Goal: Communication & Community: Answer question/provide support

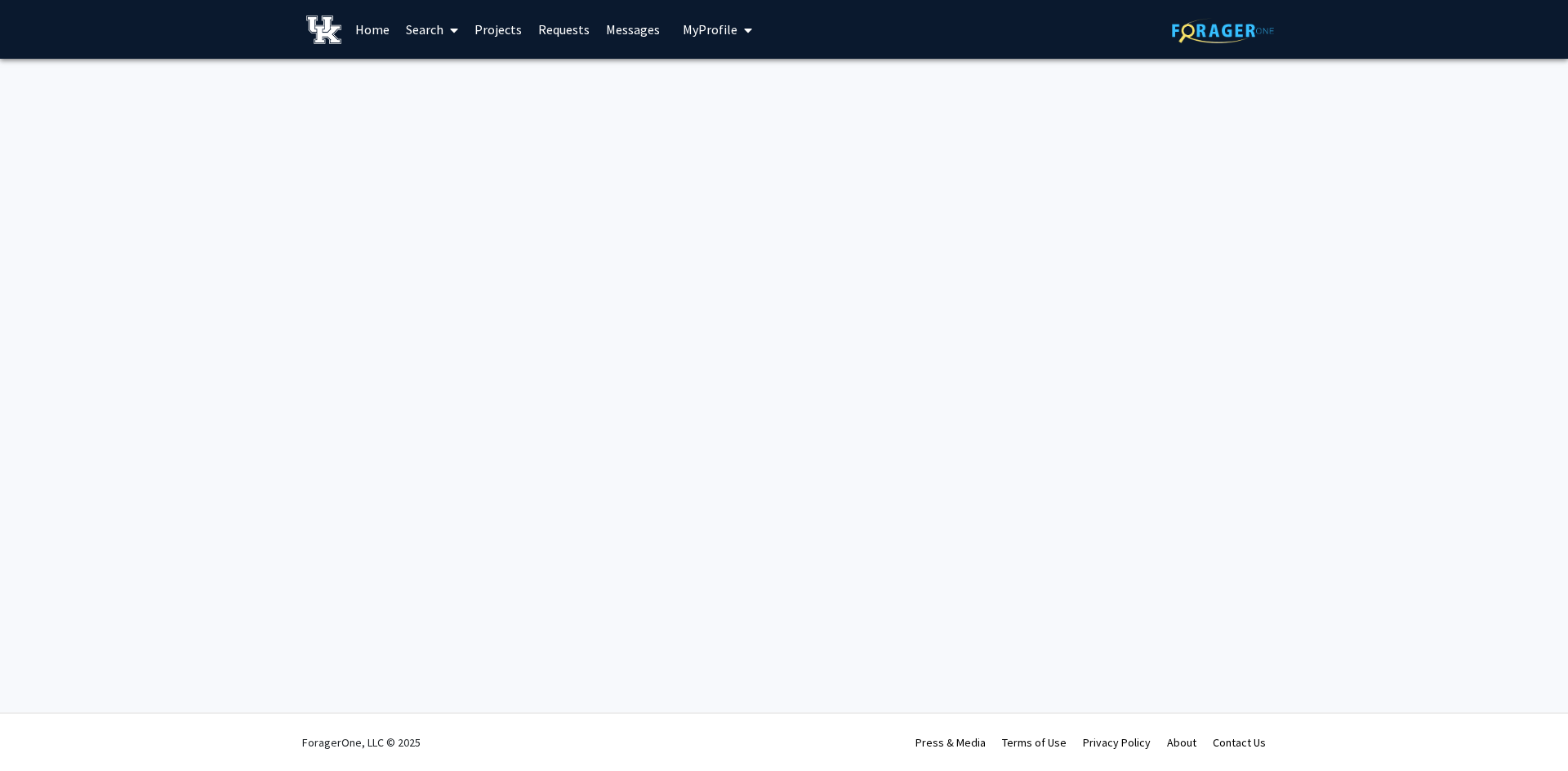
click at [497, 31] on link "Projects" at bounding box center [498, 29] width 64 height 57
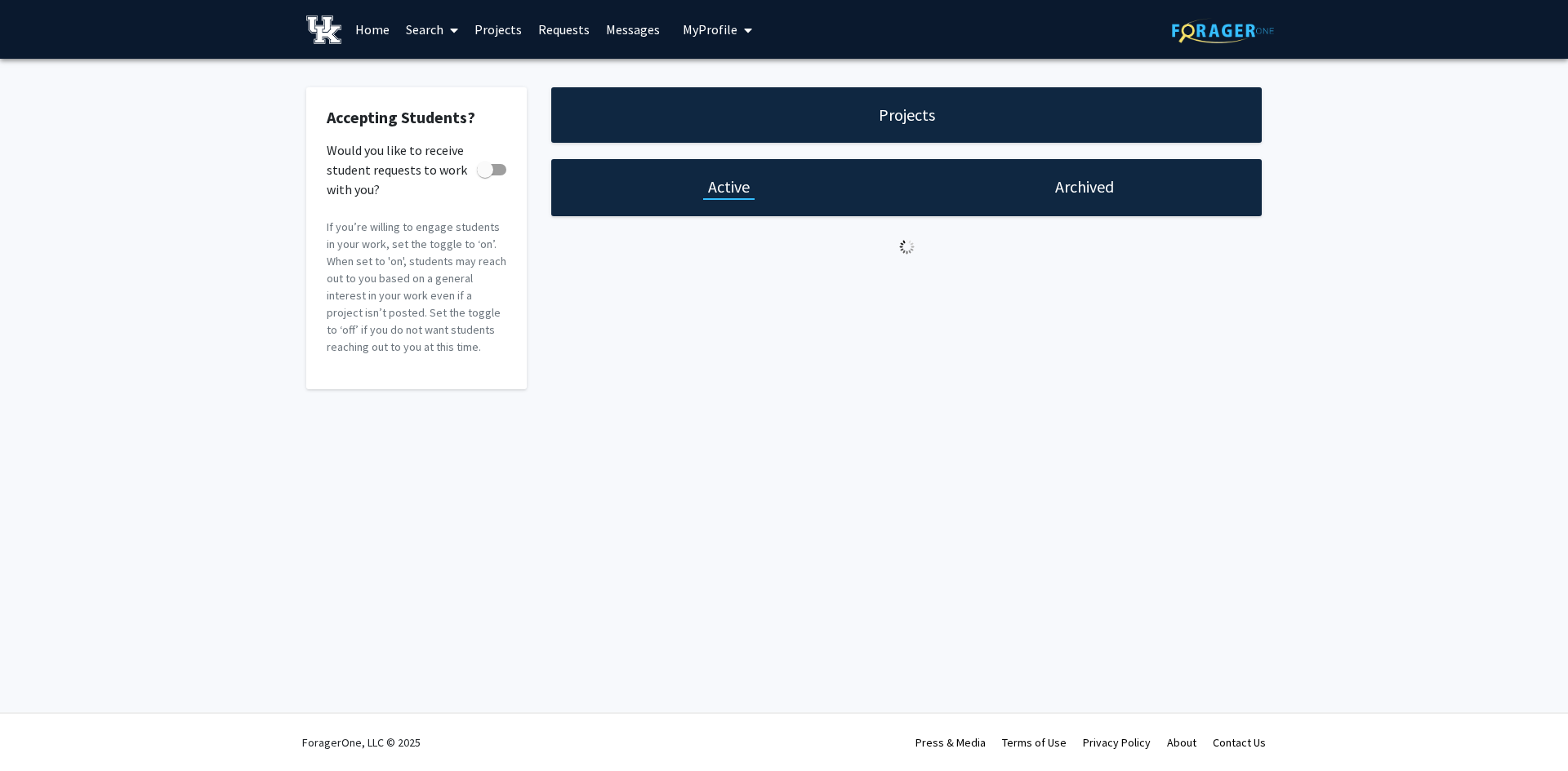
checkbox input "true"
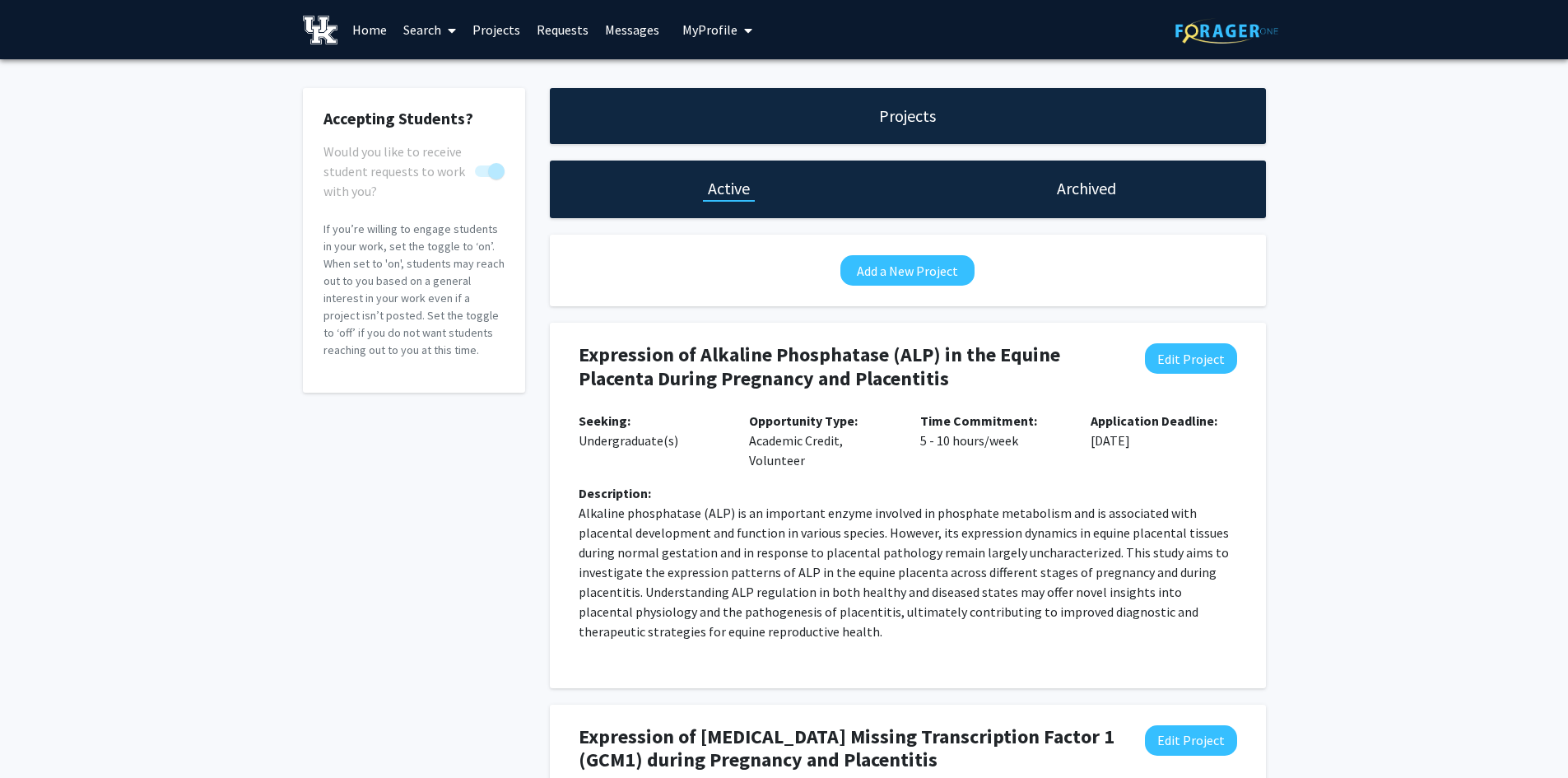
click at [548, 35] on link "Requests" at bounding box center [563, 29] width 68 height 57
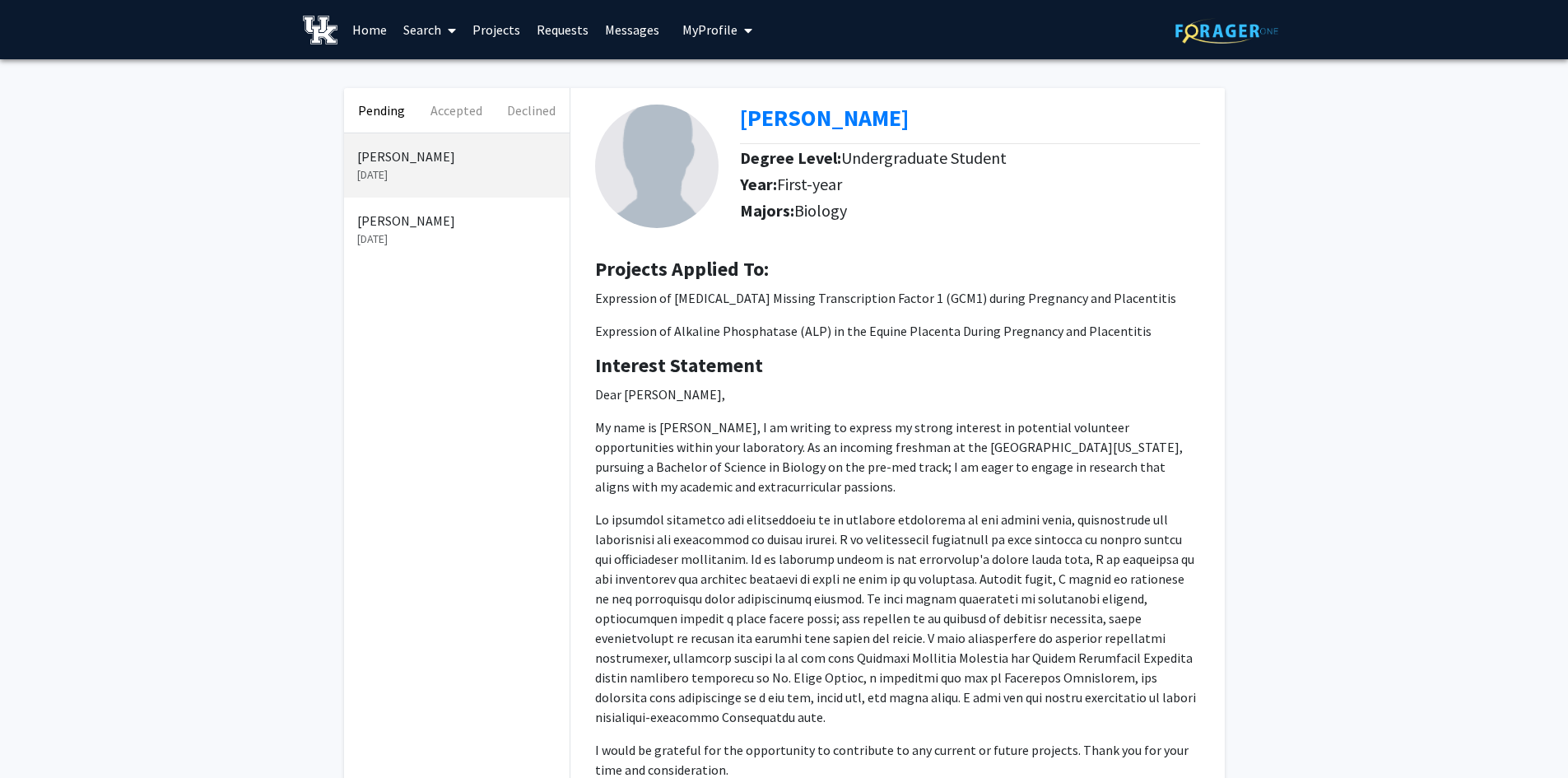
click at [430, 169] on p "[DATE]" at bounding box center [456, 175] width 200 height 18
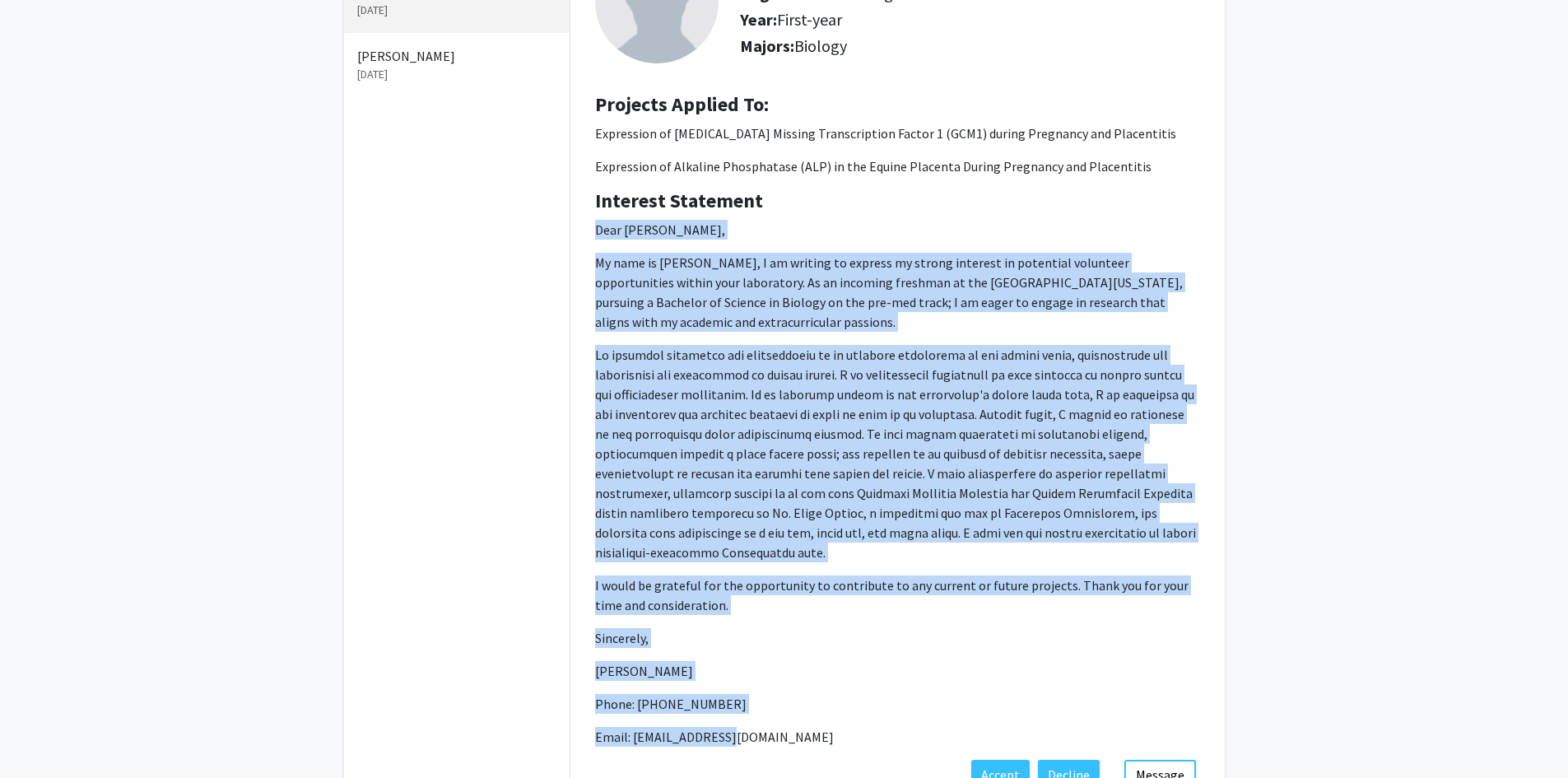
drag, startPoint x: 751, startPoint y: 740, endPoint x: 589, endPoint y: 229, distance: 536.1
click at [589, 229] on div "Interest Statement Dear [PERSON_NAME], My name is [PERSON_NAME], I am writing t…" at bounding box center [897, 475] width 630 height 571
copy p "Dear [PERSON_NAME], My name is [PERSON_NAME], I am writing to express my strong…"
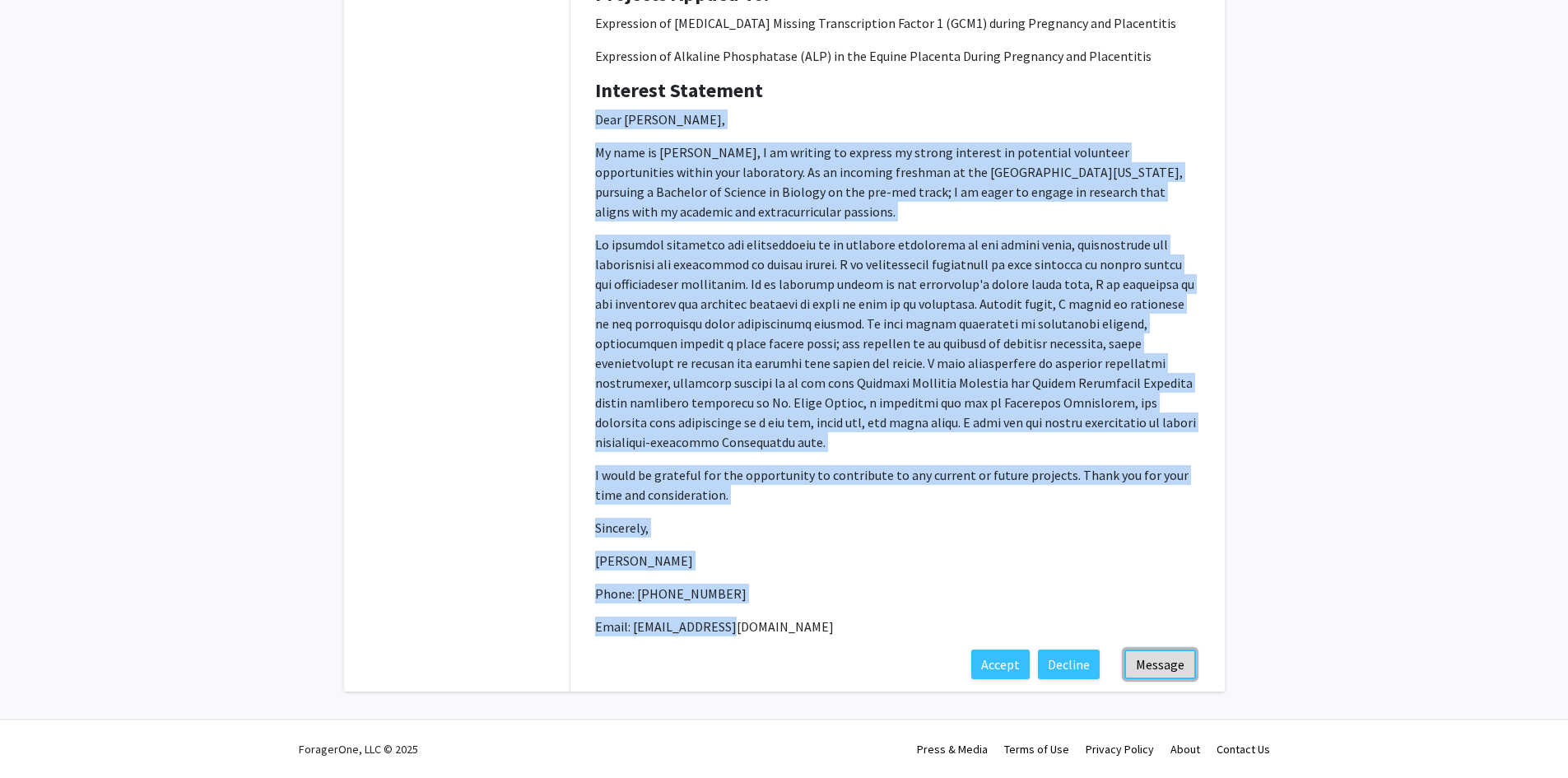
click at [1156, 668] on button "Message" at bounding box center [1161, 664] width 72 height 29
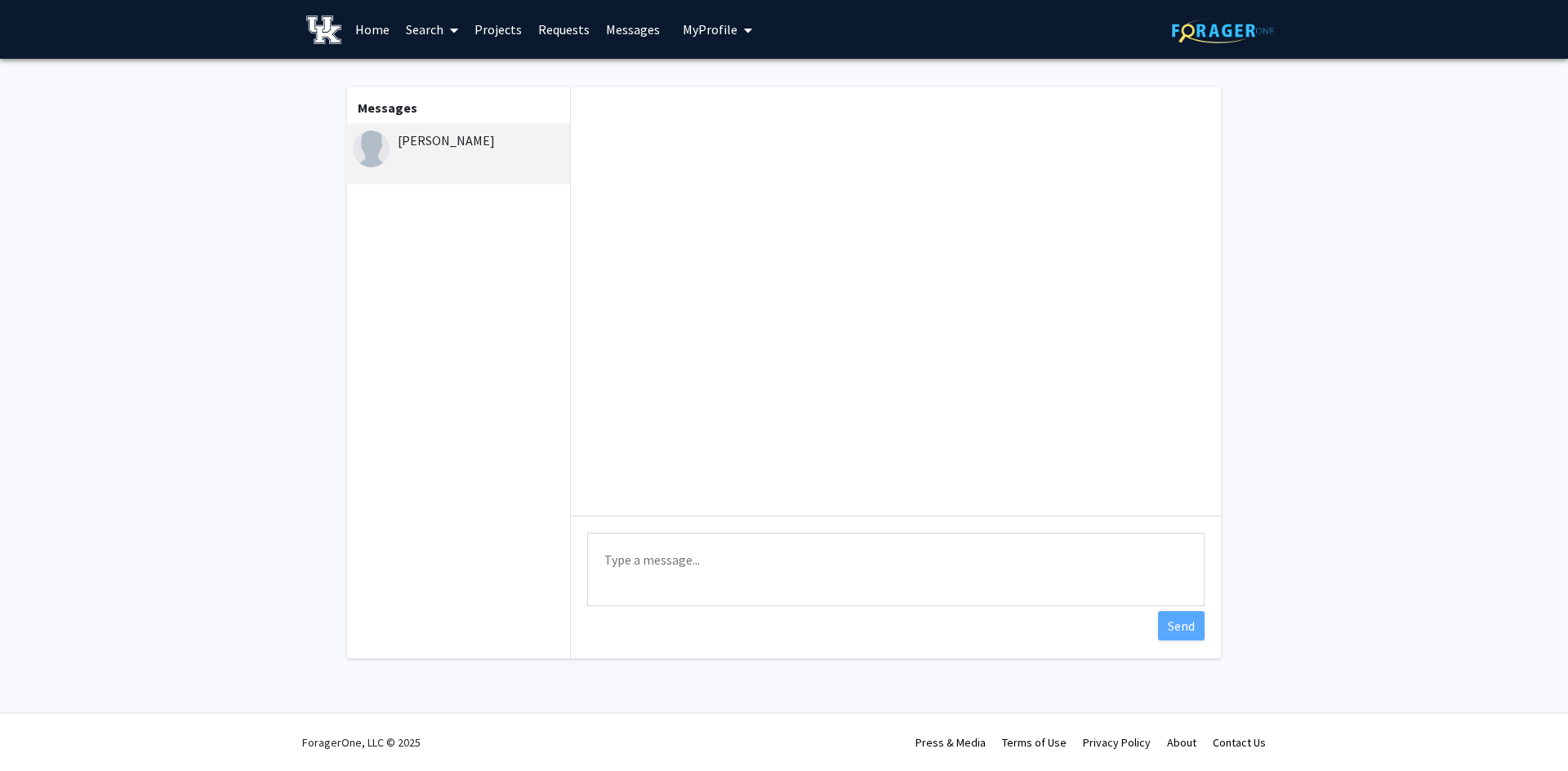
click at [695, 561] on textarea "Type a message" at bounding box center [896, 569] width 618 height 73
paste textarea "Dear [PERSON_NAME], Thank you for your email and for your strong interest in th…"
type textarea "Dear [PERSON_NAME], Thank you for your email and for your strong interest in th…"
click at [664, 562] on textarea "Dear [PERSON_NAME], Thank you for your email and for your strong interest in th…" at bounding box center [896, 569] width 618 height 73
click at [390, 156] on div "[PERSON_NAME]" at bounding box center [457, 153] width 225 height 61
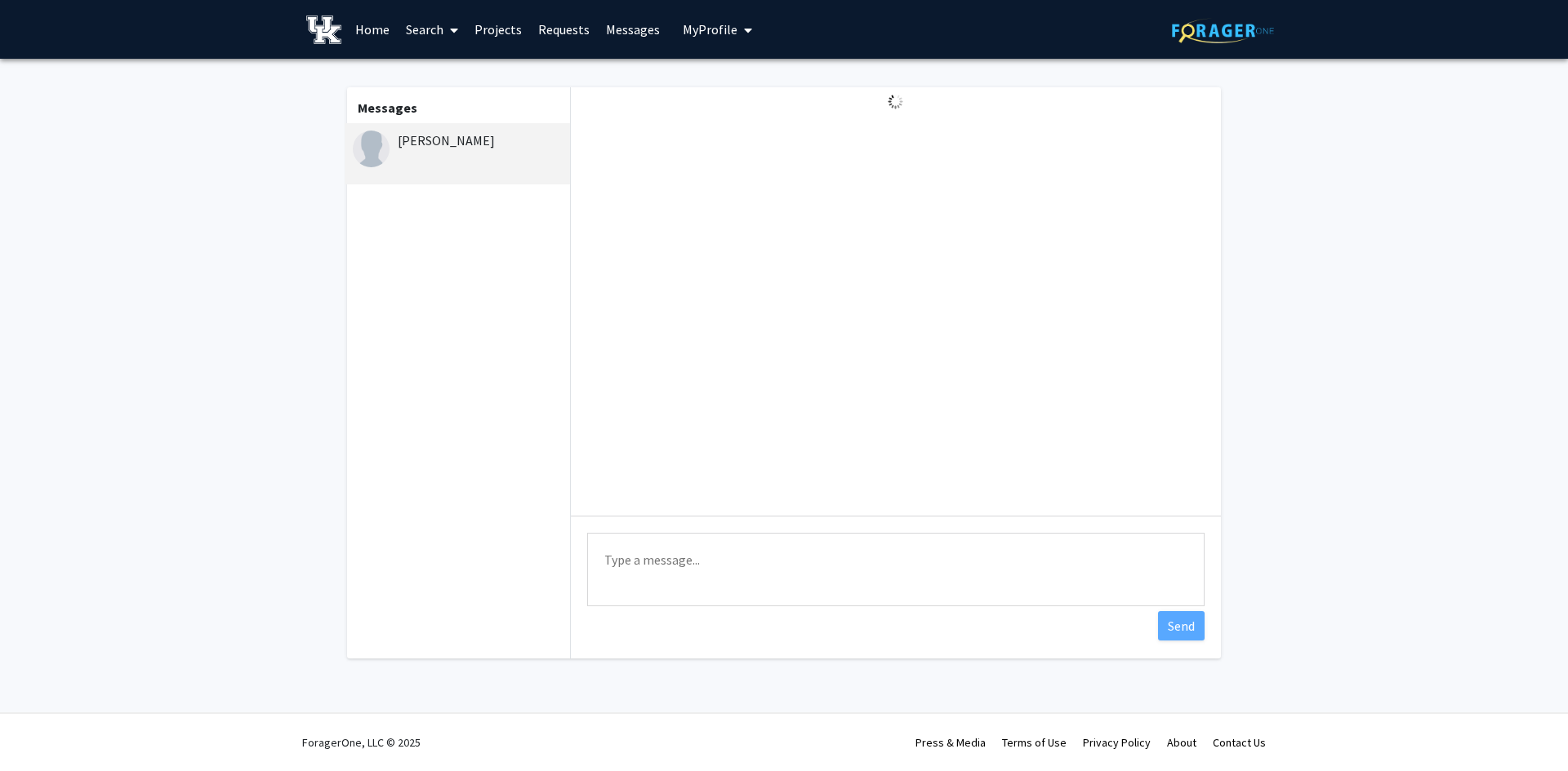
click at [364, 24] on link "Home" at bounding box center [373, 29] width 50 height 57
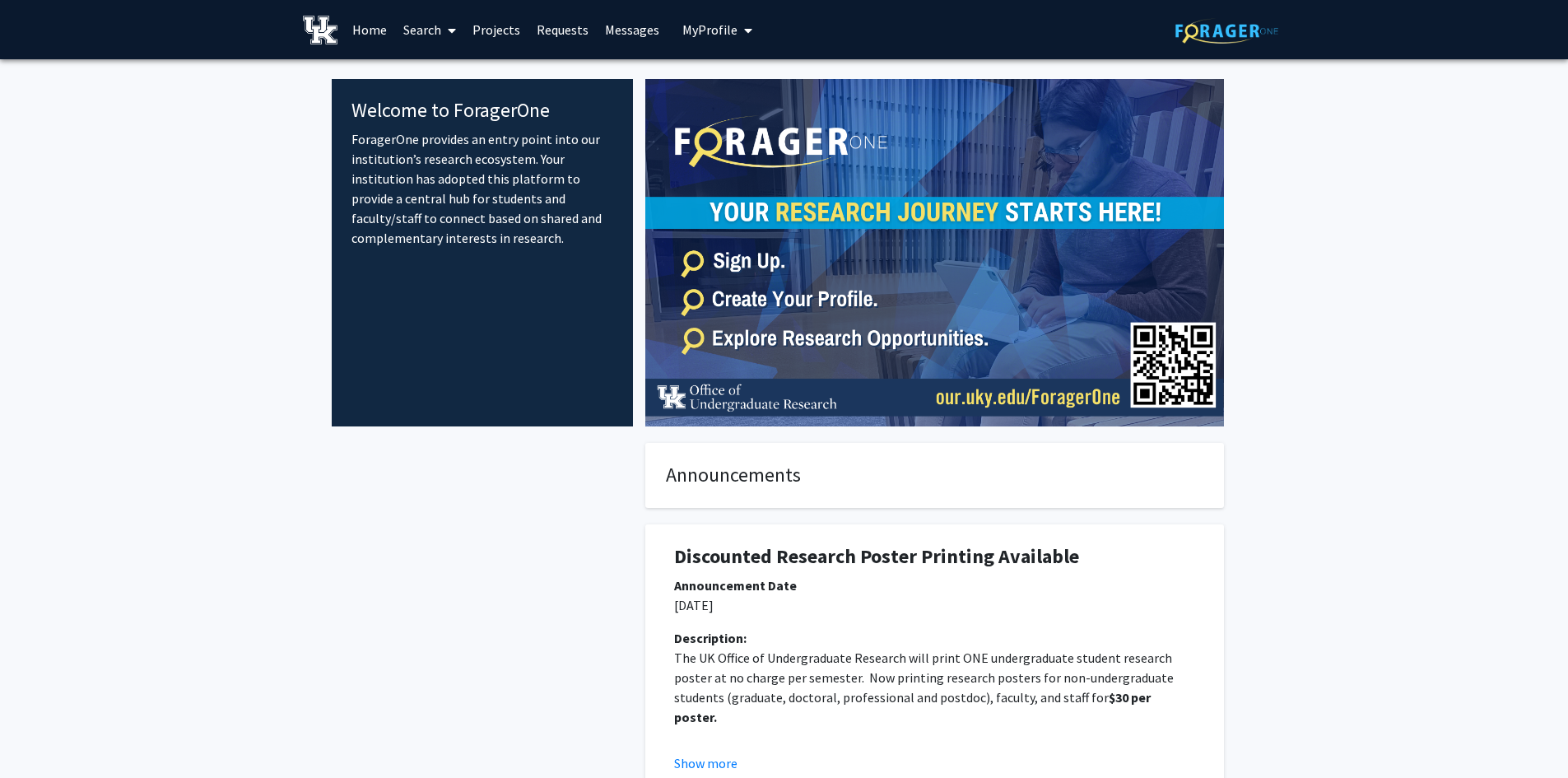
click at [518, 27] on link "Projects" at bounding box center [496, 29] width 64 height 57
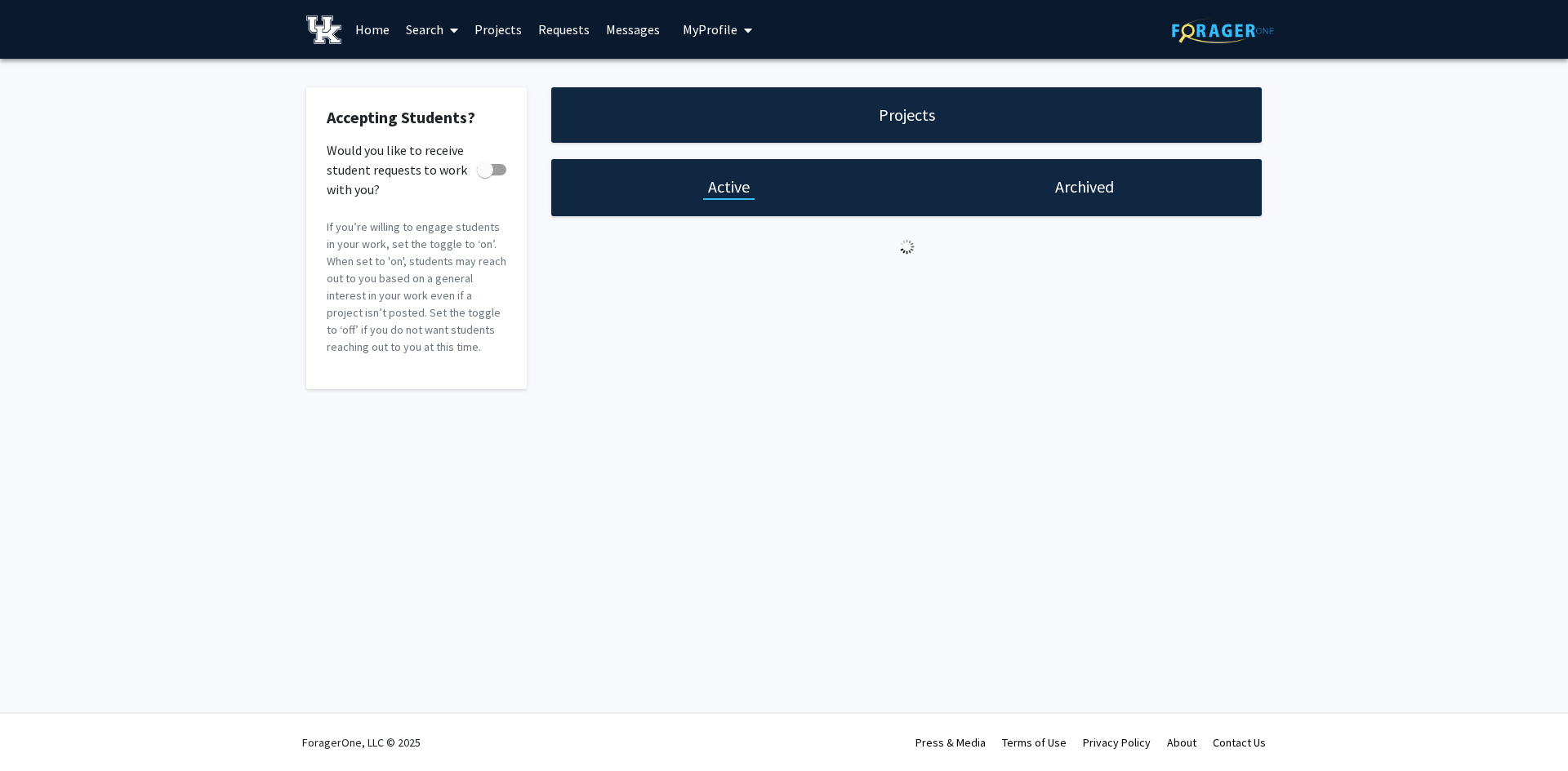
checkbox input "true"
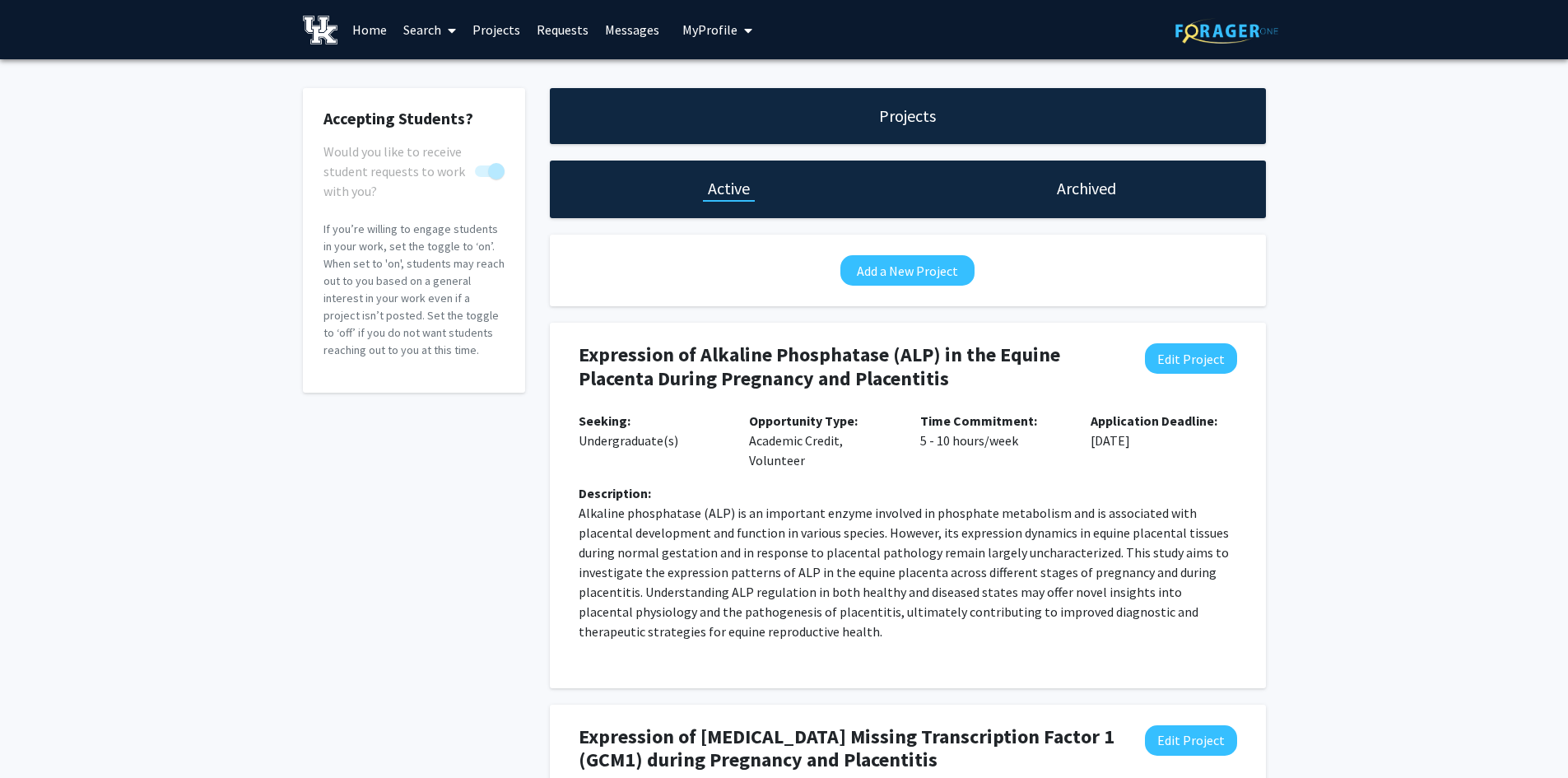
click at [564, 28] on link "Requests" at bounding box center [563, 29] width 68 height 57
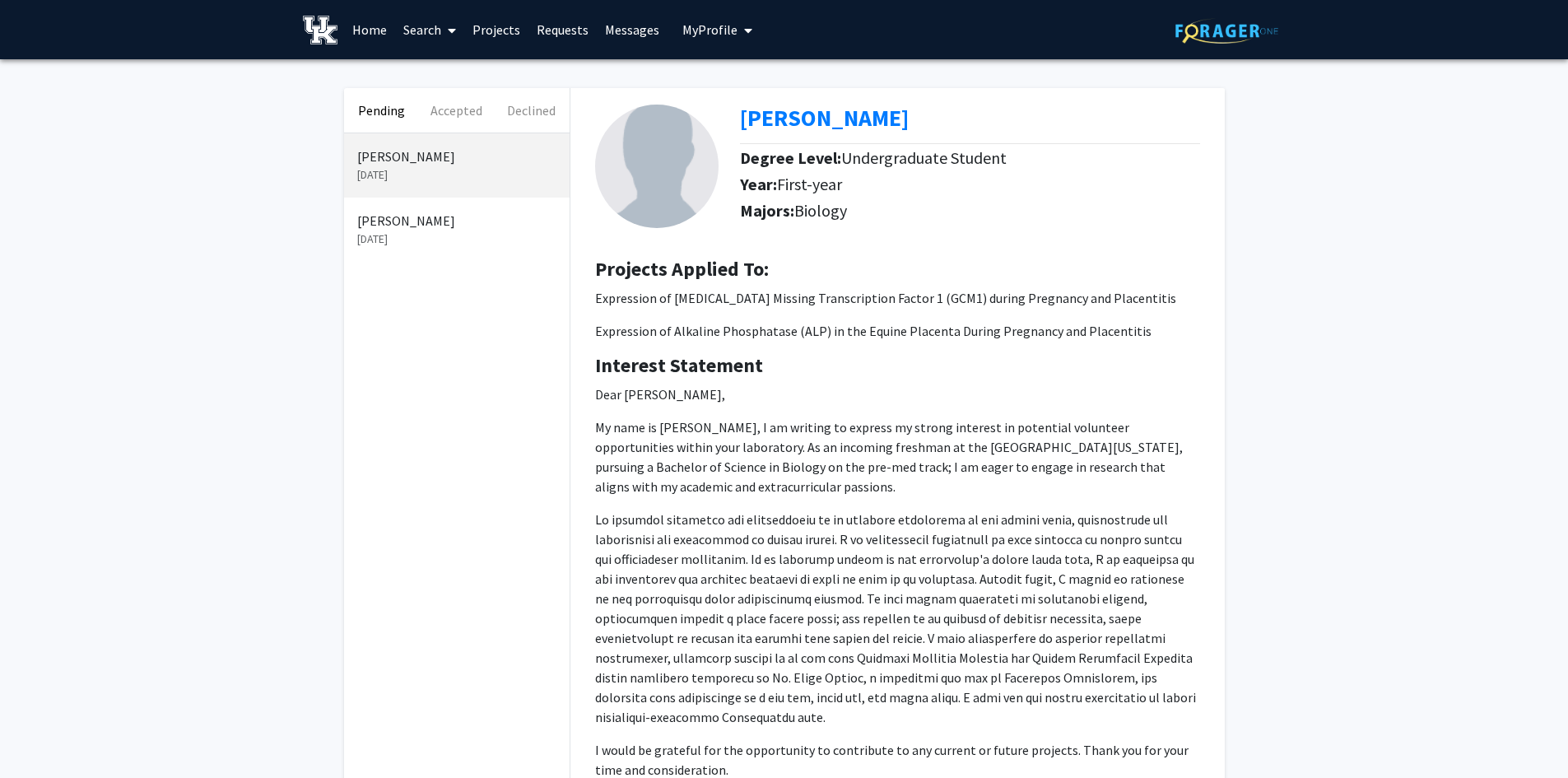
click at [448, 167] on p "[DATE]" at bounding box center [456, 175] width 200 height 18
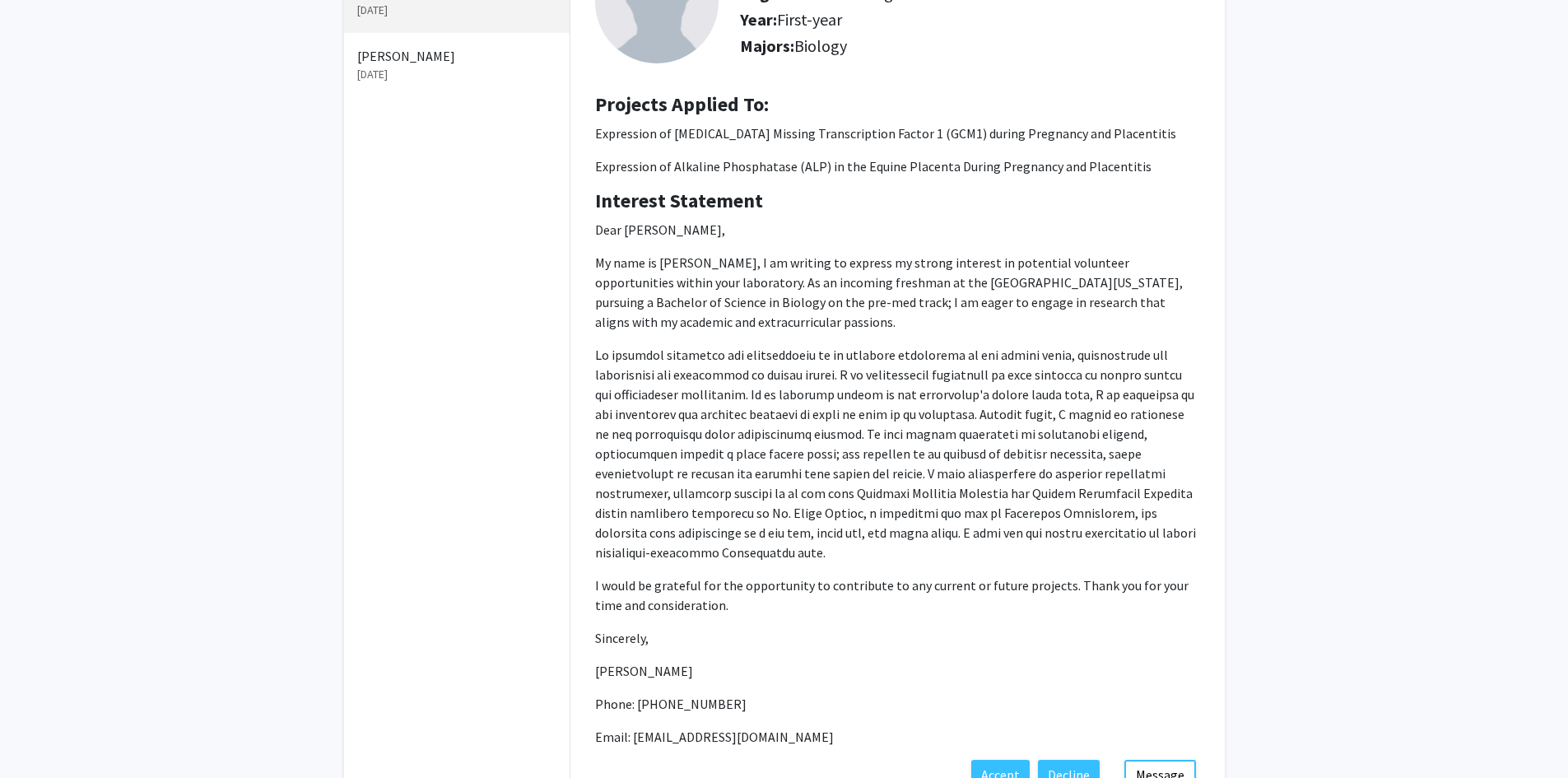
scroll to position [247, 0]
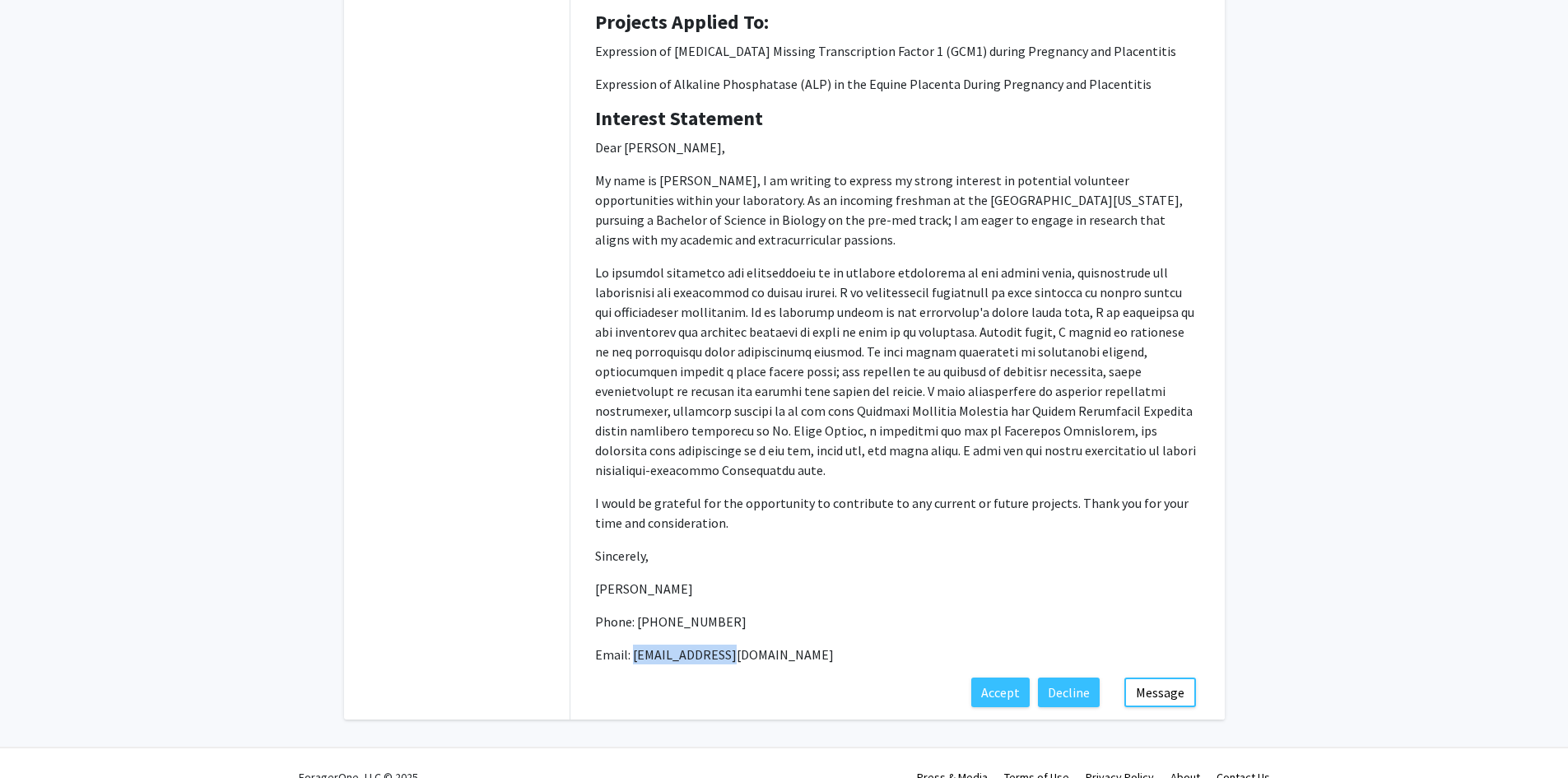
drag, startPoint x: 730, startPoint y: 650, endPoint x: 634, endPoint y: 656, distance: 96.2
click at [634, 656] on p "Email: [EMAIL_ADDRESS][DOMAIN_NAME]" at bounding box center [898, 654] width 605 height 19
copy p "[EMAIL_ADDRESS][DOMAIN_NAME]"
click at [1173, 697] on button "Message" at bounding box center [1161, 692] width 72 height 29
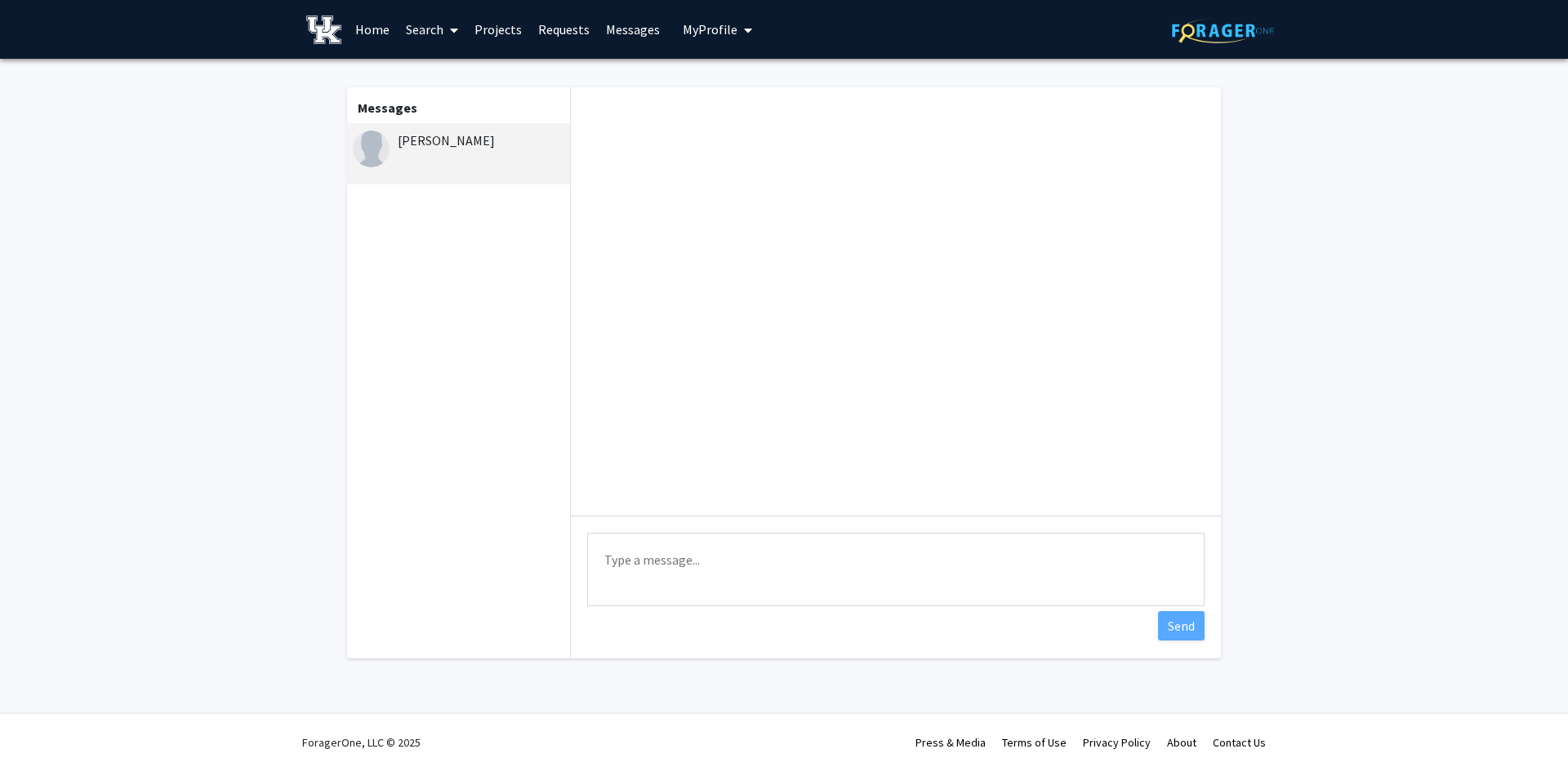
click at [693, 567] on textarea "Type a message" at bounding box center [896, 569] width 618 height 73
paste textarea "Hello [PERSON_NAME], Thanks so much for reaching out and for your wonderfully d…"
type textarea "Hello [PERSON_NAME], Thanks so much for reaching out and for your wonderfully d…"
click at [1184, 628] on button "Send" at bounding box center [1182, 626] width 46 height 29
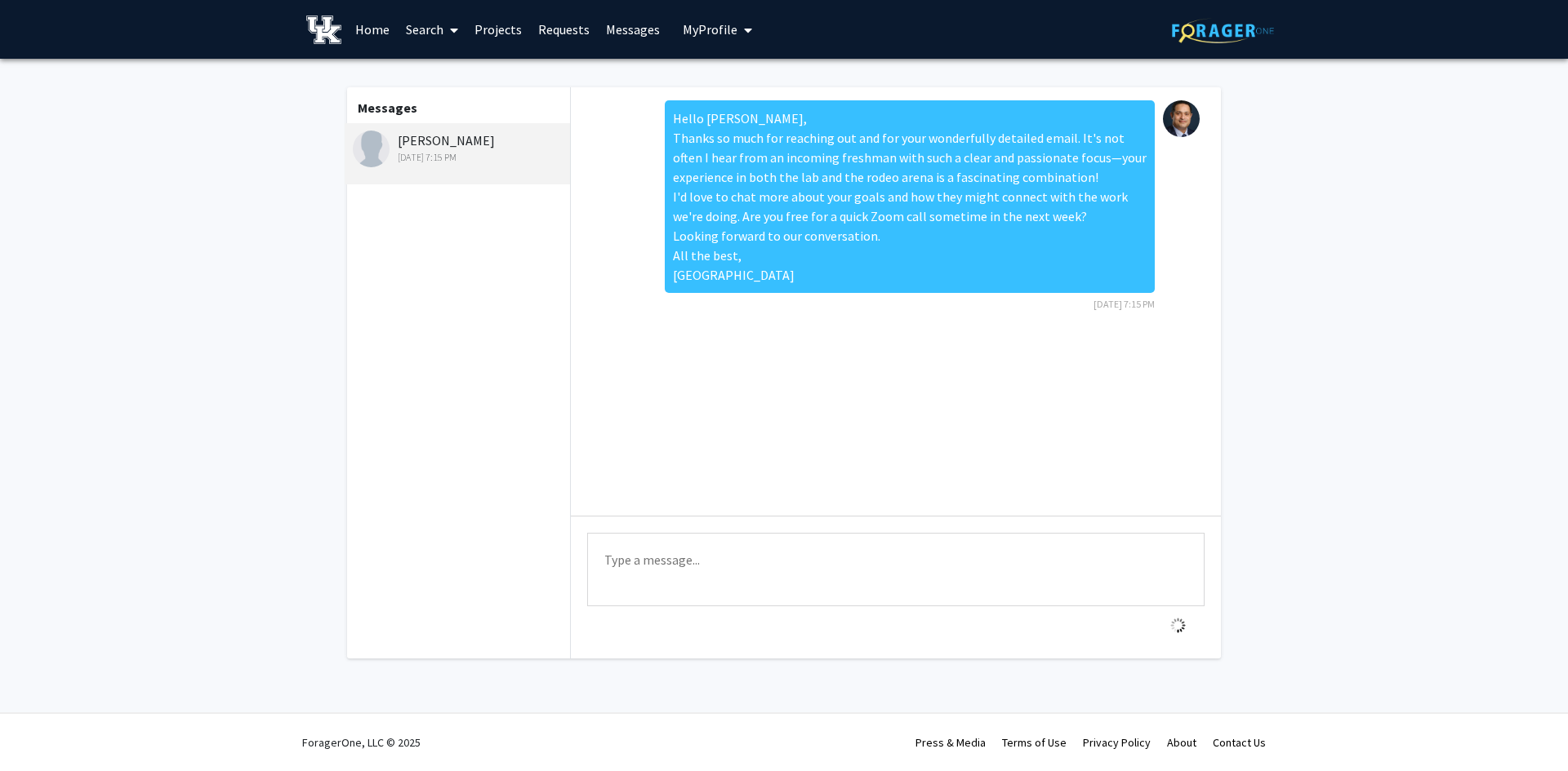
scroll to position [0, 0]
click at [1266, 213] on fg-messaging "Messages [PERSON_NAME] [DATE] 7:15 PM Hello [PERSON_NAME], Thanks so much for r…" at bounding box center [784, 377] width 1568 height 637
